Goal: Task Accomplishment & Management: Use online tool/utility

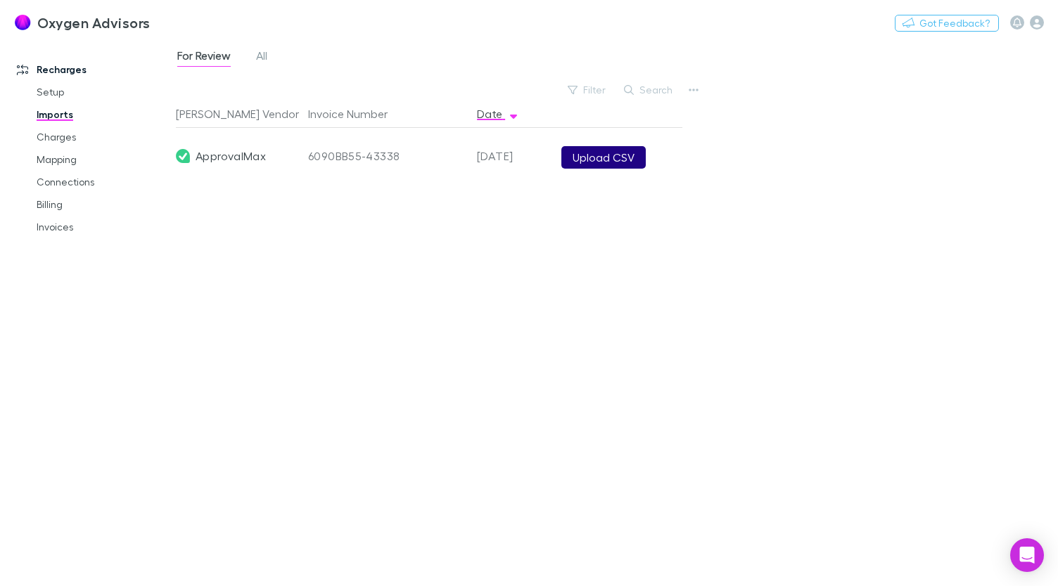
click at [582, 160] on button "Upload CSV" at bounding box center [603, 157] width 84 height 23
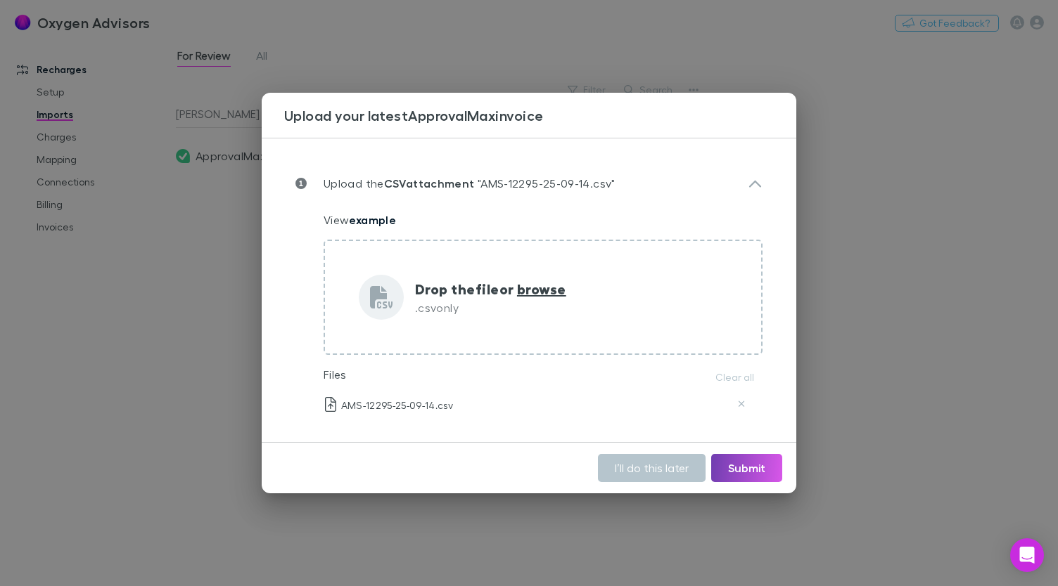
click at [748, 472] on button "Submit" at bounding box center [746, 468] width 71 height 28
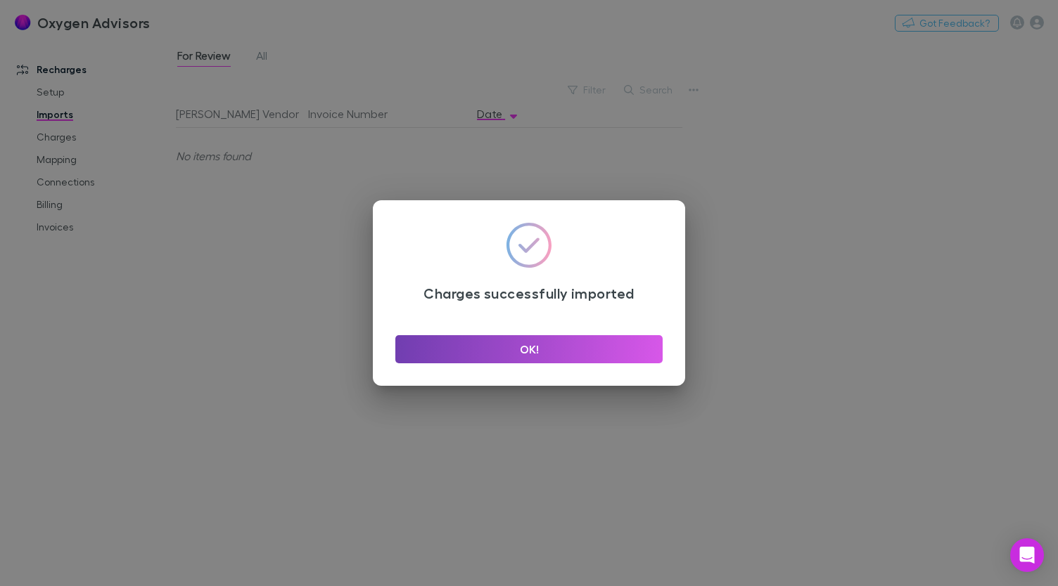
click at [541, 352] on button "OK!" at bounding box center [528, 349] width 267 height 28
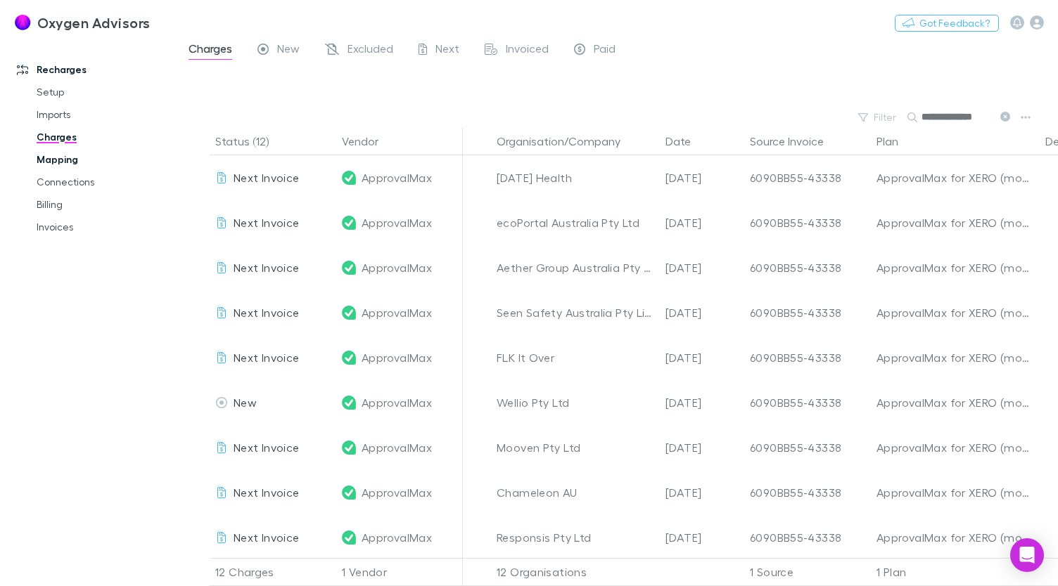
click at [68, 165] on link "Mapping" at bounding box center [103, 159] width 161 height 23
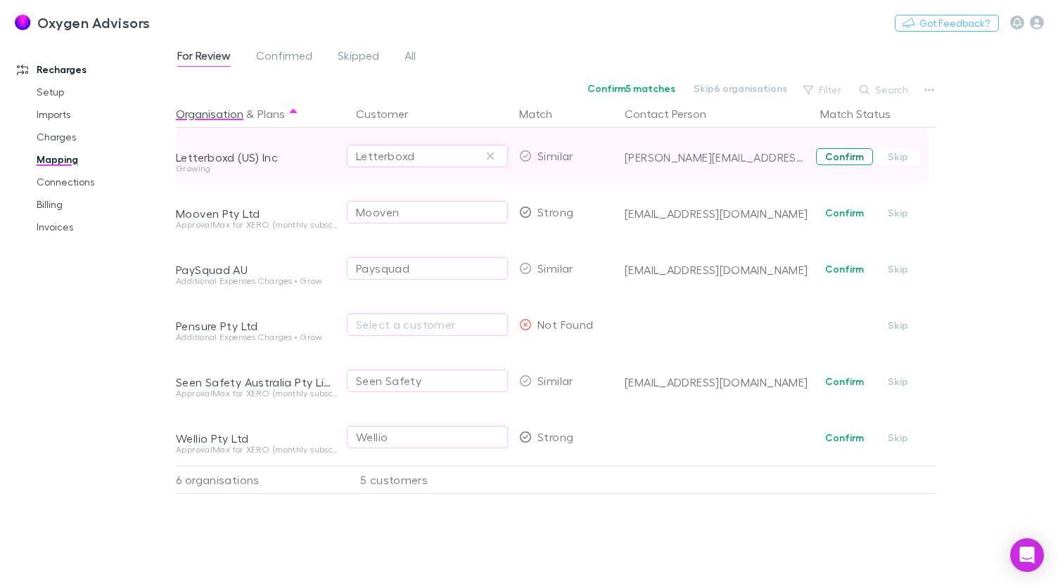
click at [838, 163] on button "Confirm" at bounding box center [844, 156] width 57 height 17
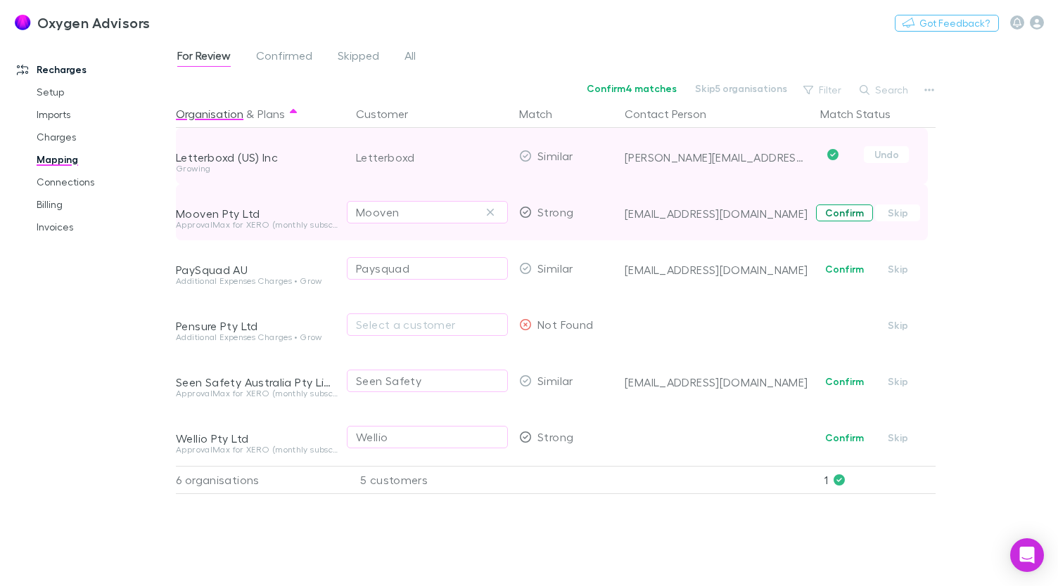
click at [842, 213] on button "Confirm" at bounding box center [844, 213] width 57 height 17
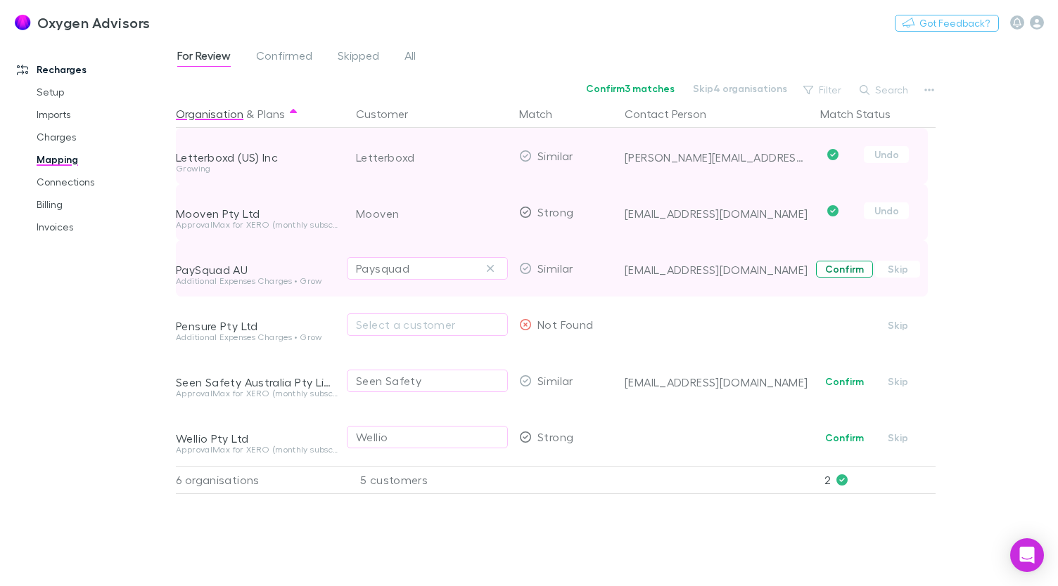
click at [858, 273] on button "Confirm" at bounding box center [844, 269] width 57 height 17
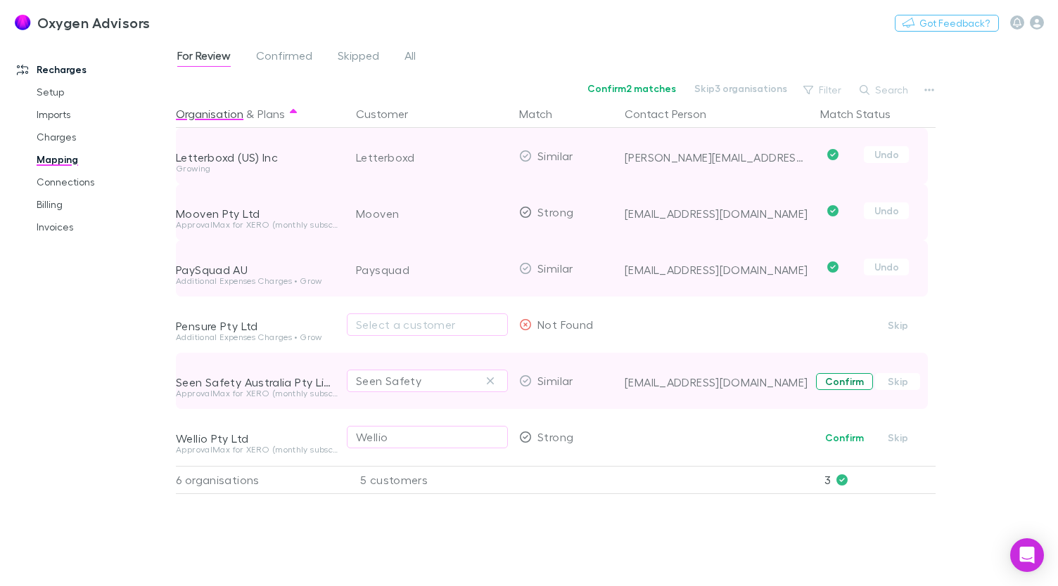
click at [838, 373] on button "Confirm" at bounding box center [844, 381] width 57 height 17
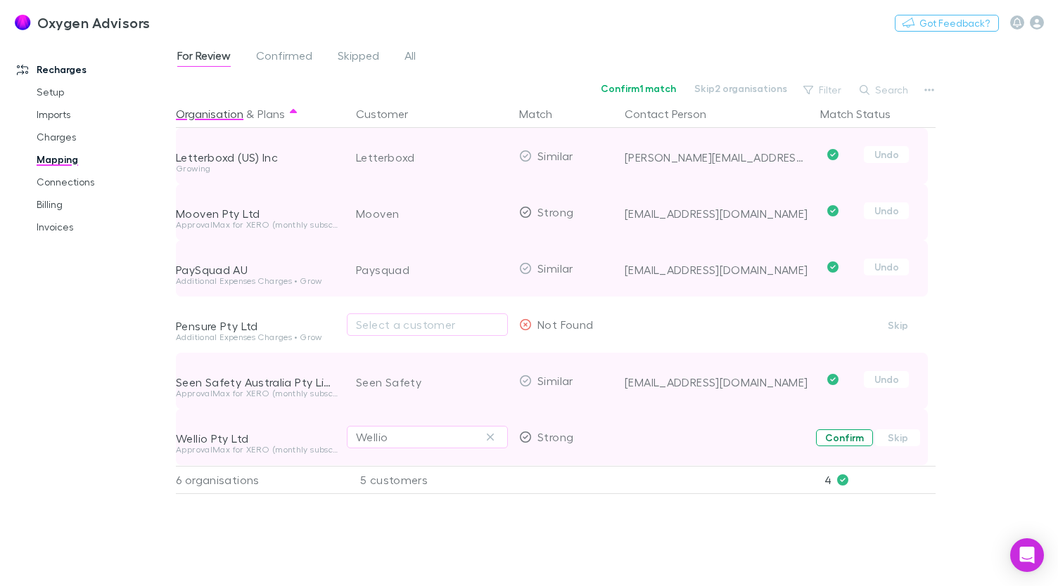
click at [853, 445] on button "Confirm" at bounding box center [844, 438] width 57 height 17
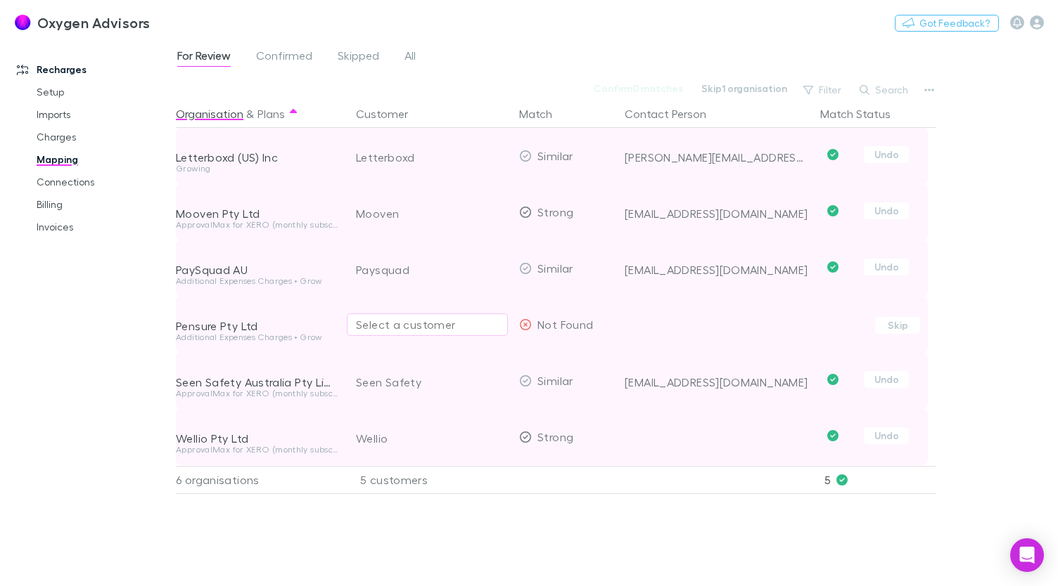
click at [422, 333] on button "Select a customer" at bounding box center [427, 325] width 161 height 23
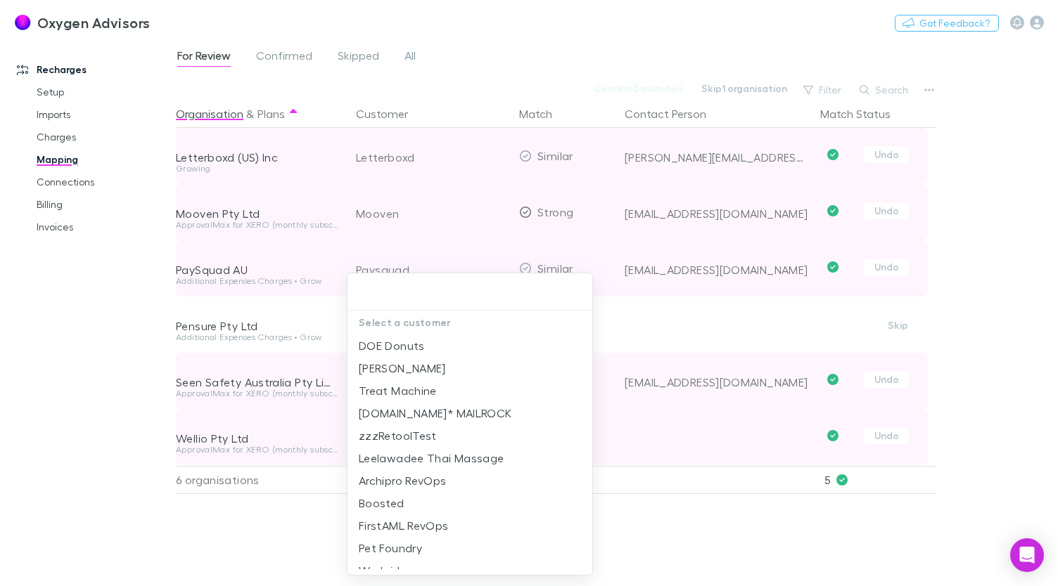
click at [424, 292] on input "text" at bounding box center [469, 292] width 233 height 26
type input "*"
click at [53, 442] on div at bounding box center [529, 293] width 1058 height 586
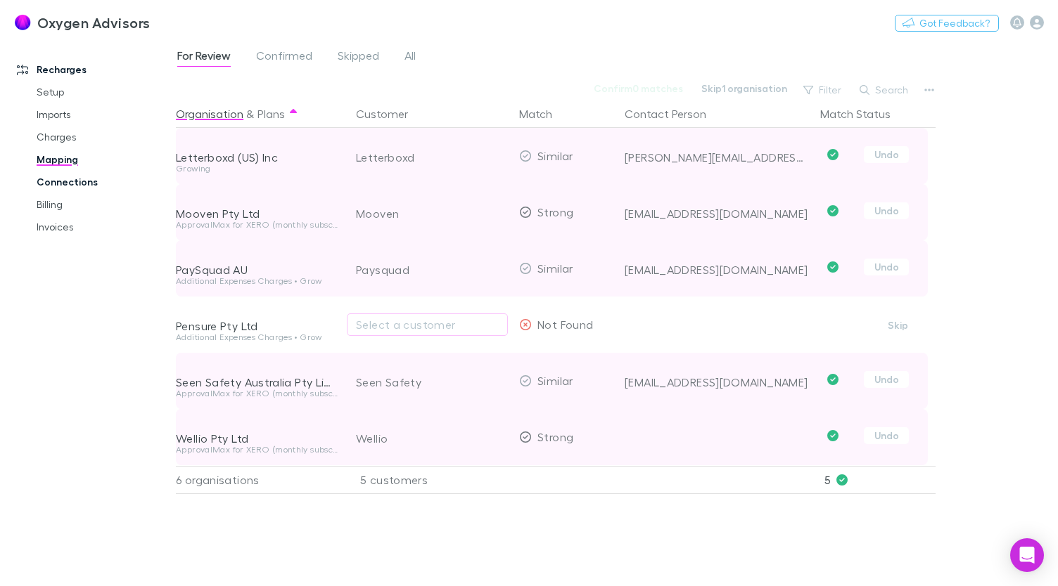
click at [62, 179] on link "Connections" at bounding box center [103, 182] width 161 height 23
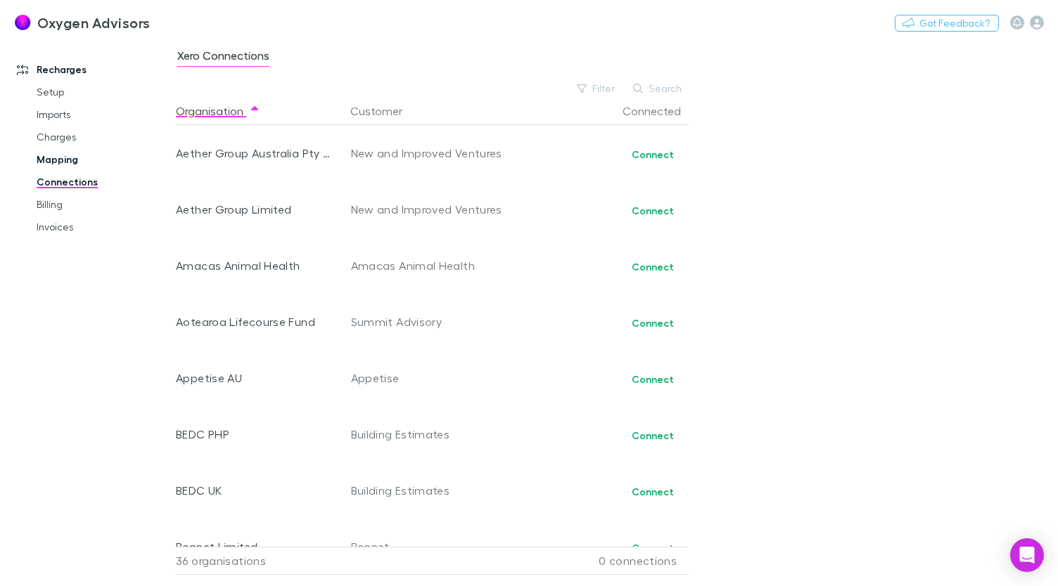
click at [63, 161] on link "Mapping" at bounding box center [103, 159] width 161 height 23
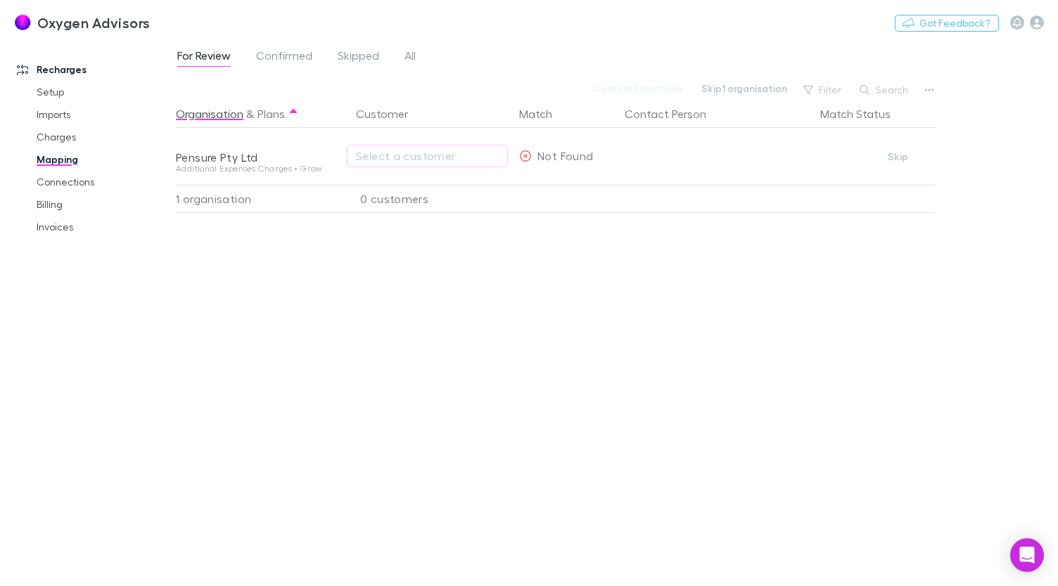
click at [559, 319] on div "Organisation & Plans Customer Match Contact Person Match Status Pensure Pty Ltd…" at bounding box center [557, 337] width 763 height 475
